Goal: Task Accomplishment & Management: Use online tool/utility

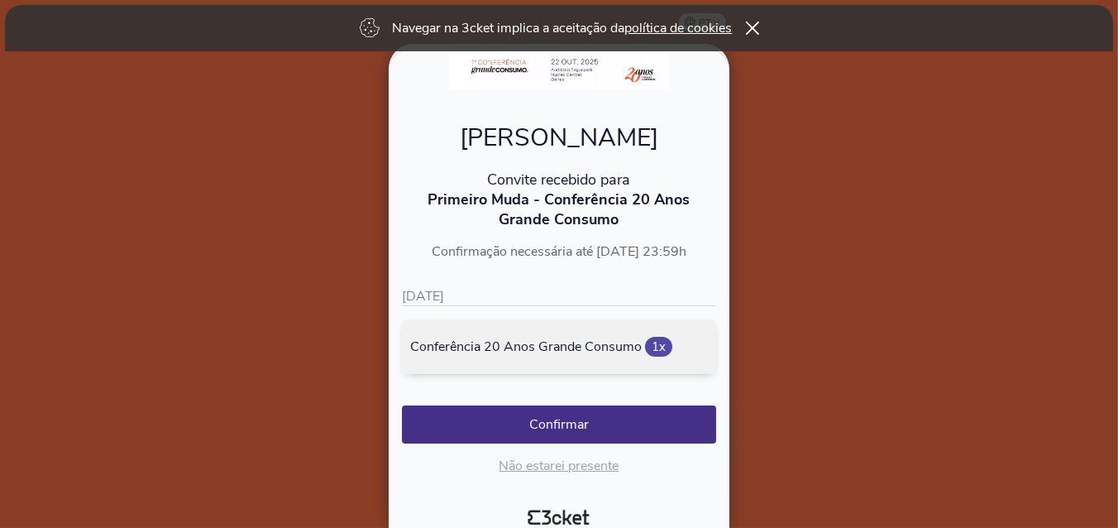
scroll to position [142, 0]
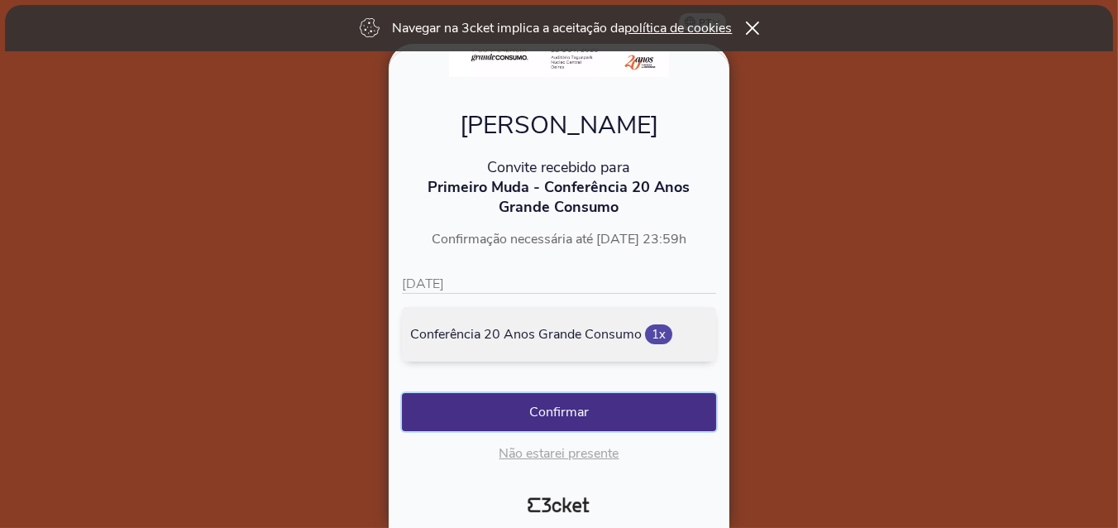
click at [546, 408] on button "Confirmar" at bounding box center [559, 412] width 314 height 38
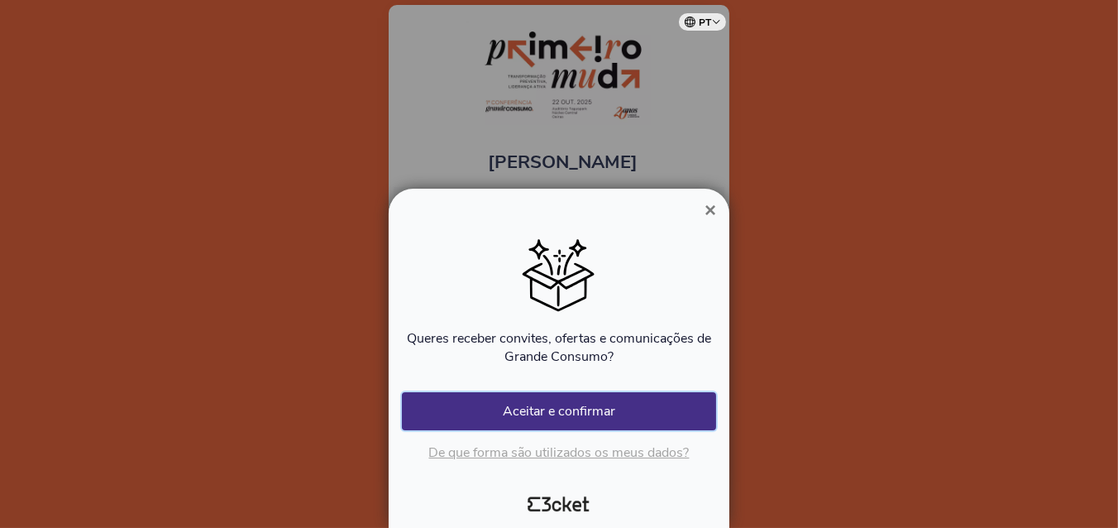
click at [542, 404] on button "Aceitar e confirmar" at bounding box center [559, 411] width 314 height 38
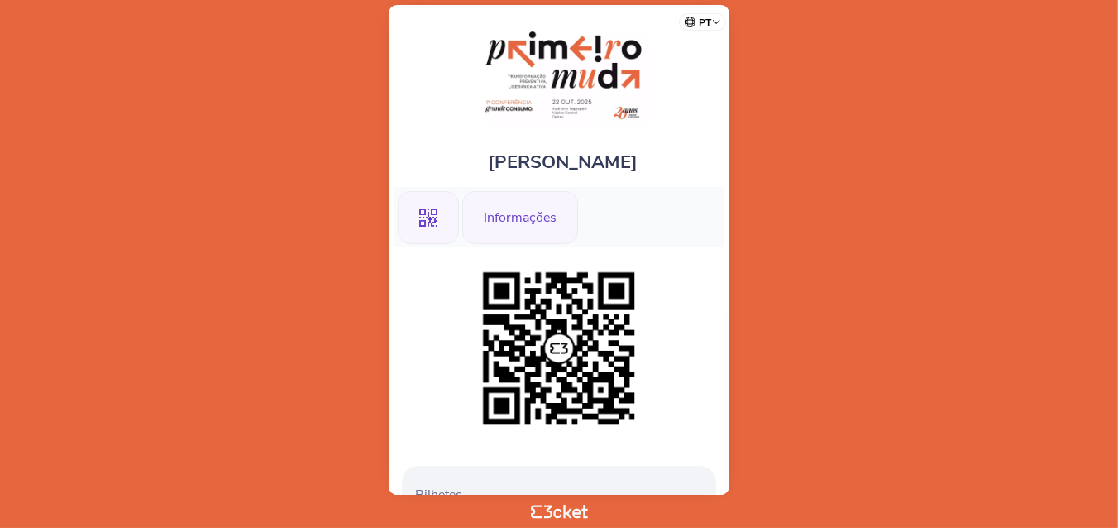
click at [497, 210] on div "Informações" at bounding box center [520, 217] width 116 height 53
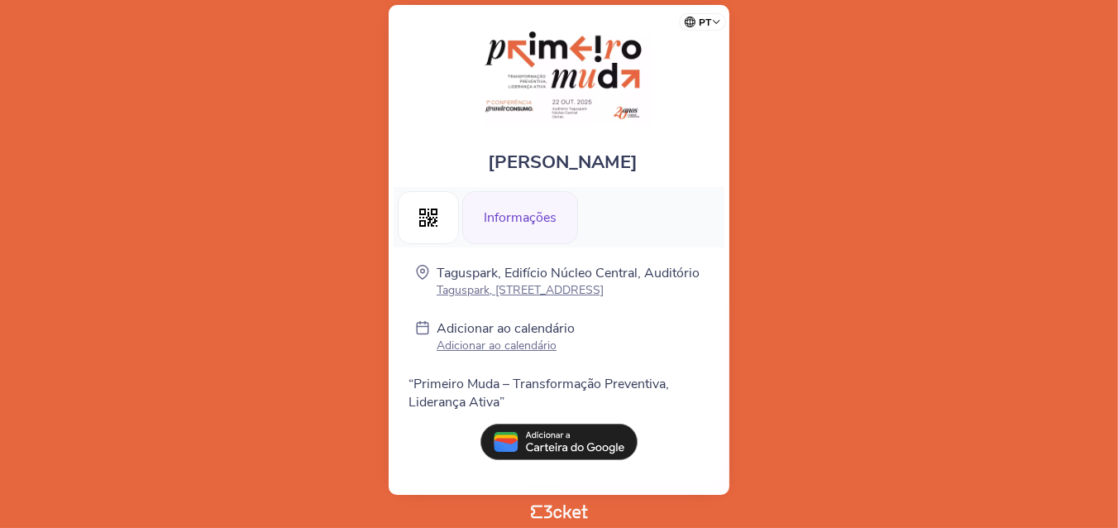
click at [482, 353] on p "Adicionar ao calendário" at bounding box center [506, 345] width 138 height 16
